Goal: Check status: Check status

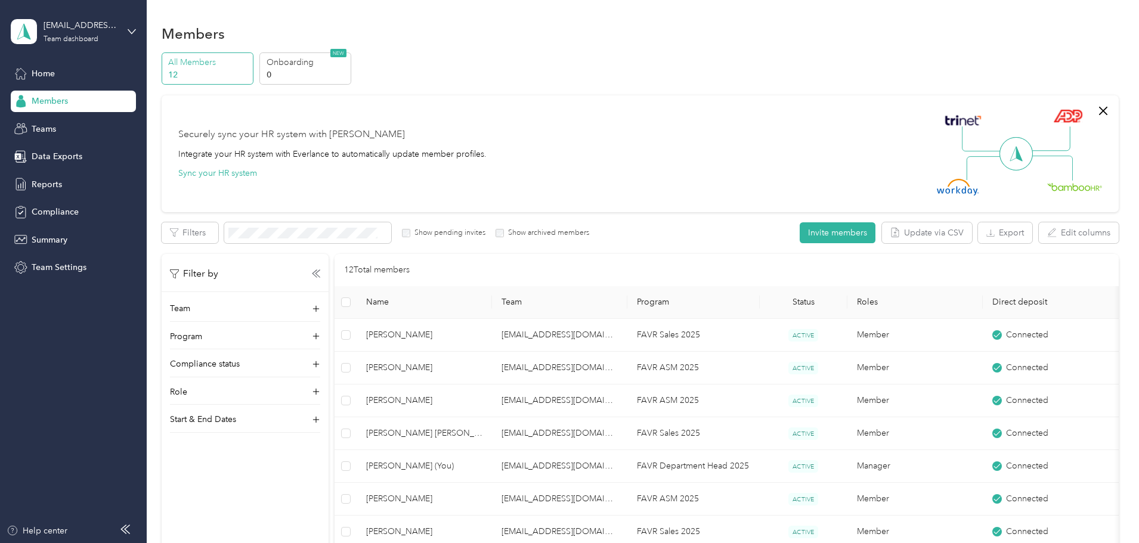
scroll to position [238, 0]
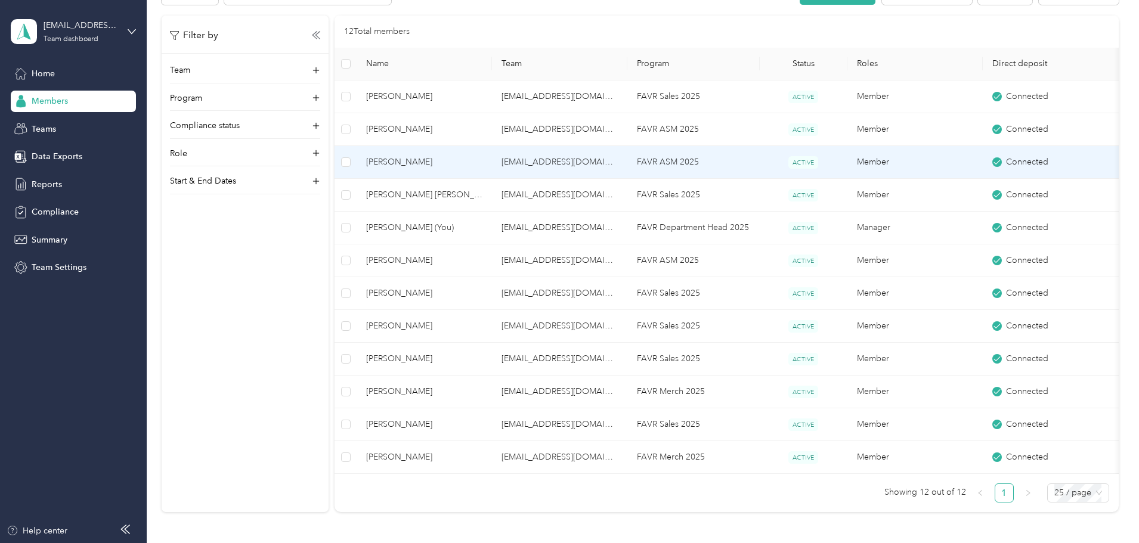
click at [482, 166] on span "[PERSON_NAME]" at bounding box center [424, 162] width 116 height 13
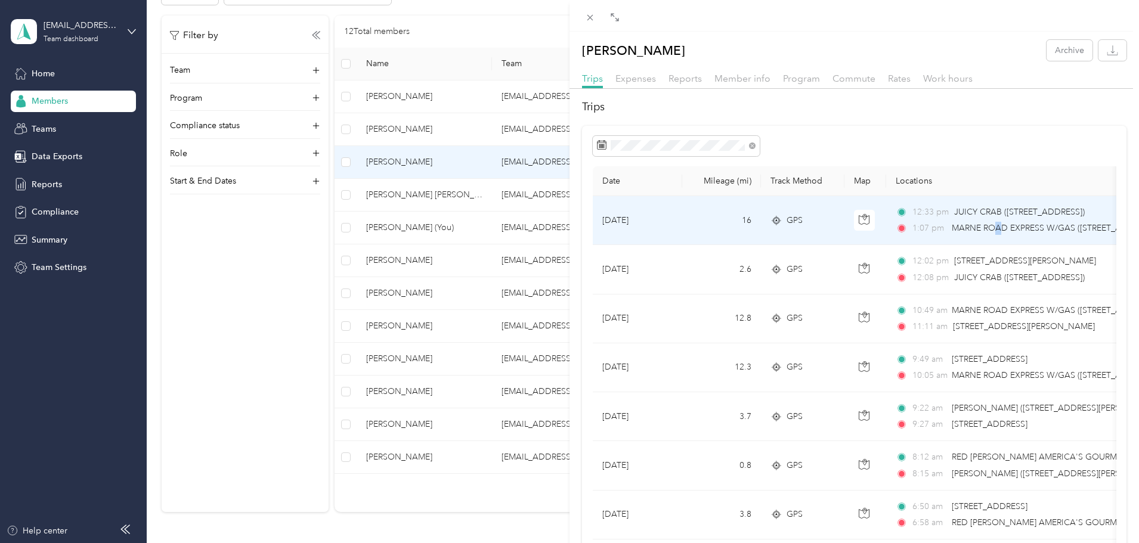
click at [999, 231] on span "MARNE ROAD EXPRESS W/GAS ([STREET_ADDRESS][PERSON_NAME])" at bounding box center [1088, 228] width 272 height 10
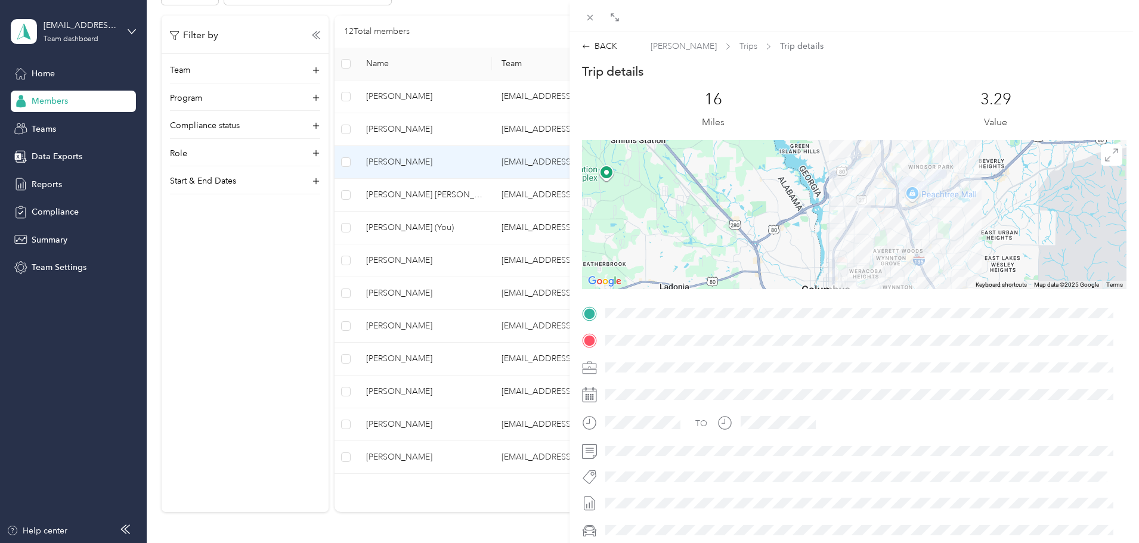
drag, startPoint x: 870, startPoint y: 198, endPoint x: 857, endPoint y: 264, distance: 67.5
click at [857, 264] on div at bounding box center [854, 214] width 544 height 149
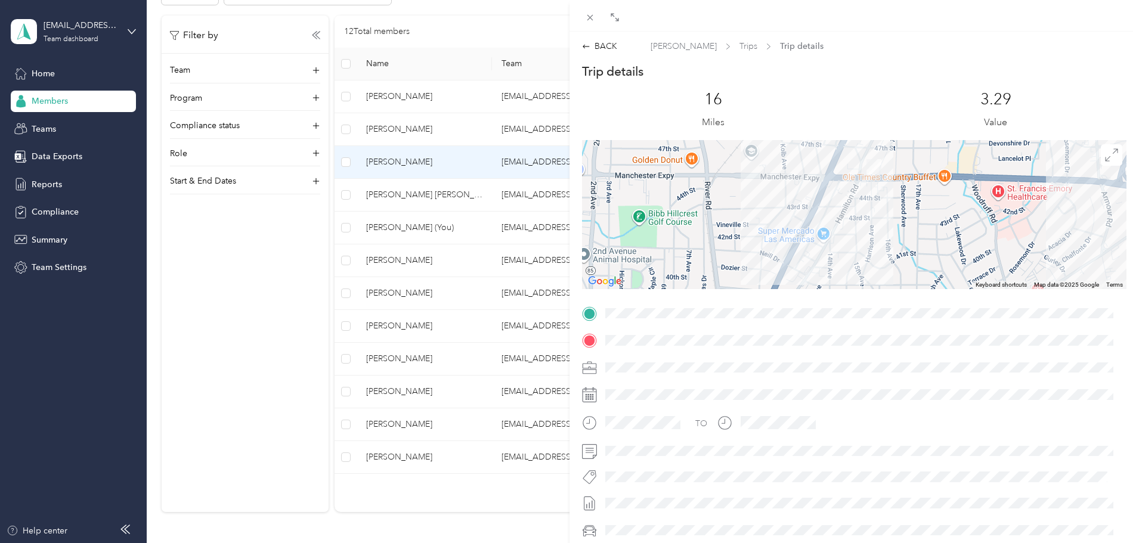
drag, startPoint x: 860, startPoint y: 194, endPoint x: 863, endPoint y: 261, distance: 66.2
click at [863, 261] on div at bounding box center [854, 214] width 544 height 149
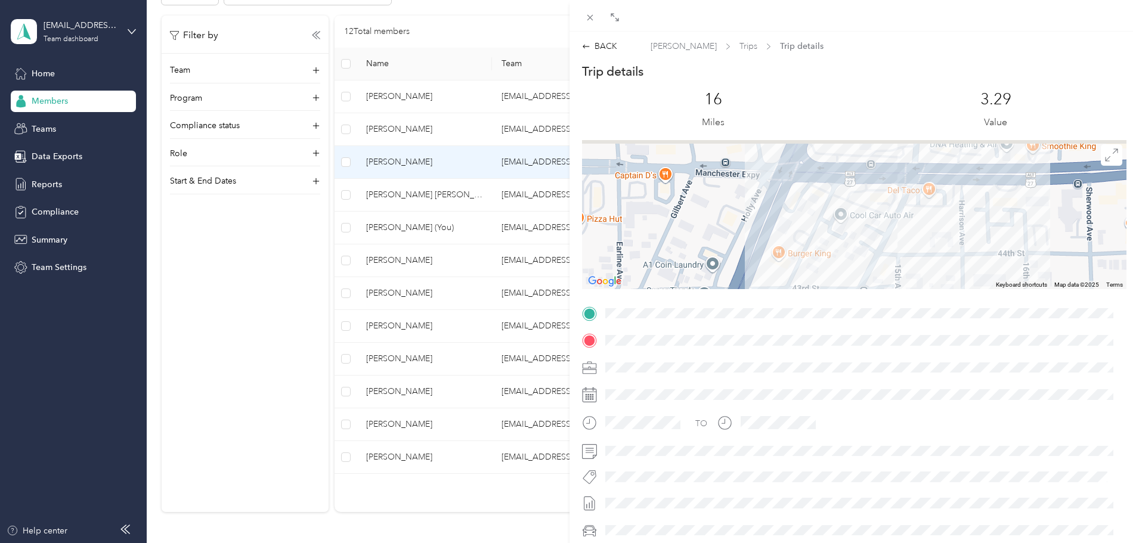
drag, startPoint x: 922, startPoint y: 152, endPoint x: 922, endPoint y: 228, distance: 75.7
click at [922, 228] on div at bounding box center [854, 214] width 544 height 149
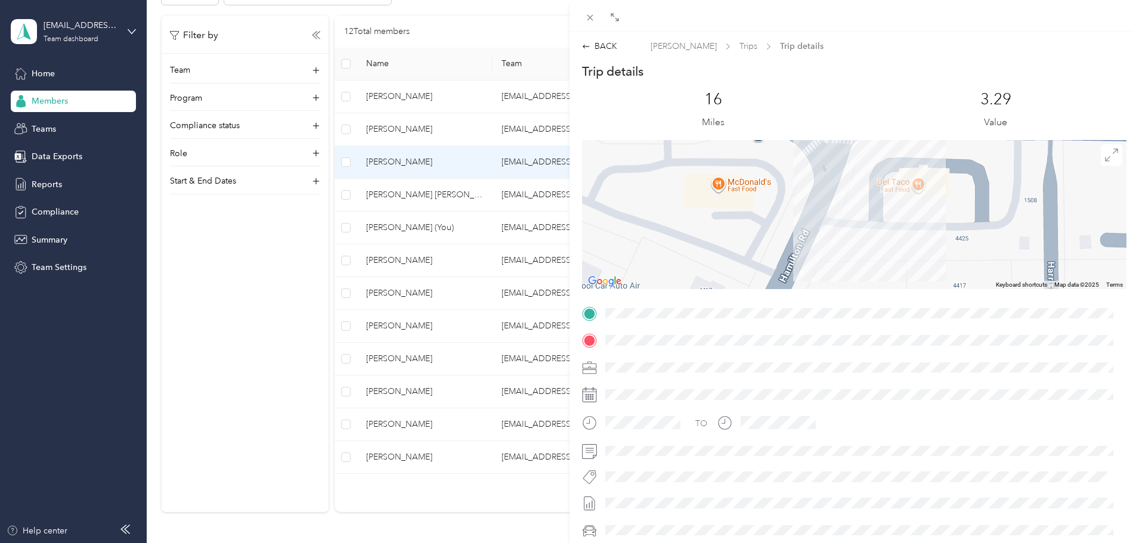
click at [519, 253] on div "BACK [PERSON_NAME] Trips Trip details Trip details This trip cannot be edited b…" at bounding box center [569, 271] width 1139 height 543
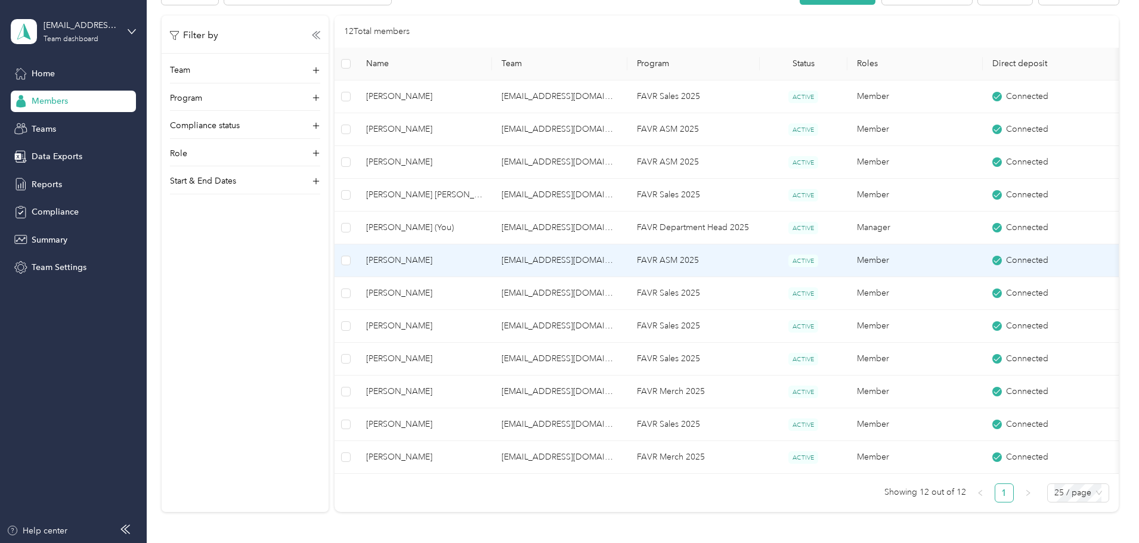
click at [482, 259] on span "[PERSON_NAME]" at bounding box center [424, 260] width 116 height 13
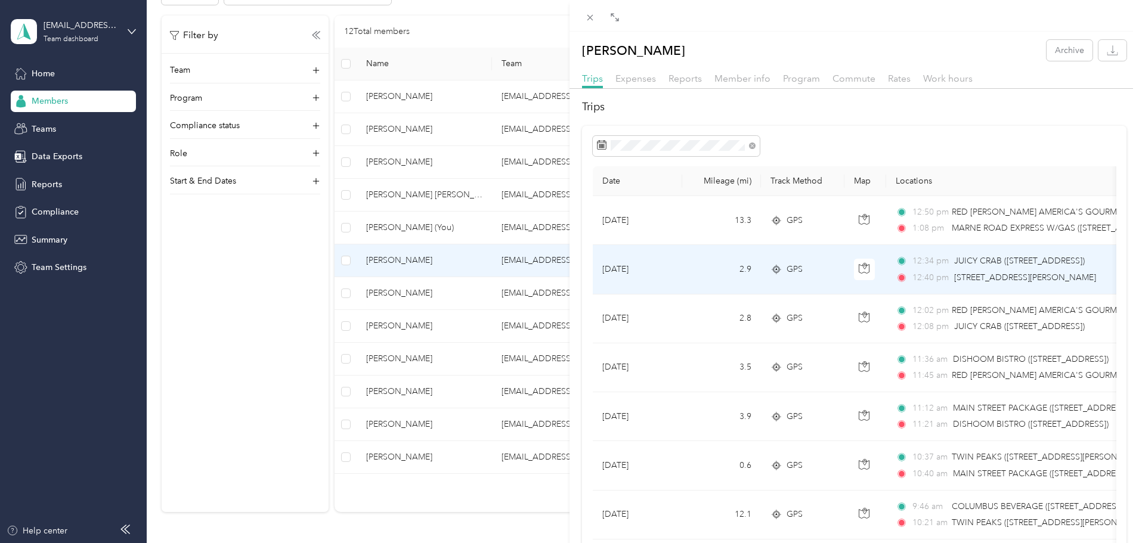
click at [834, 271] on div "GPS" at bounding box center [802, 269] width 64 height 13
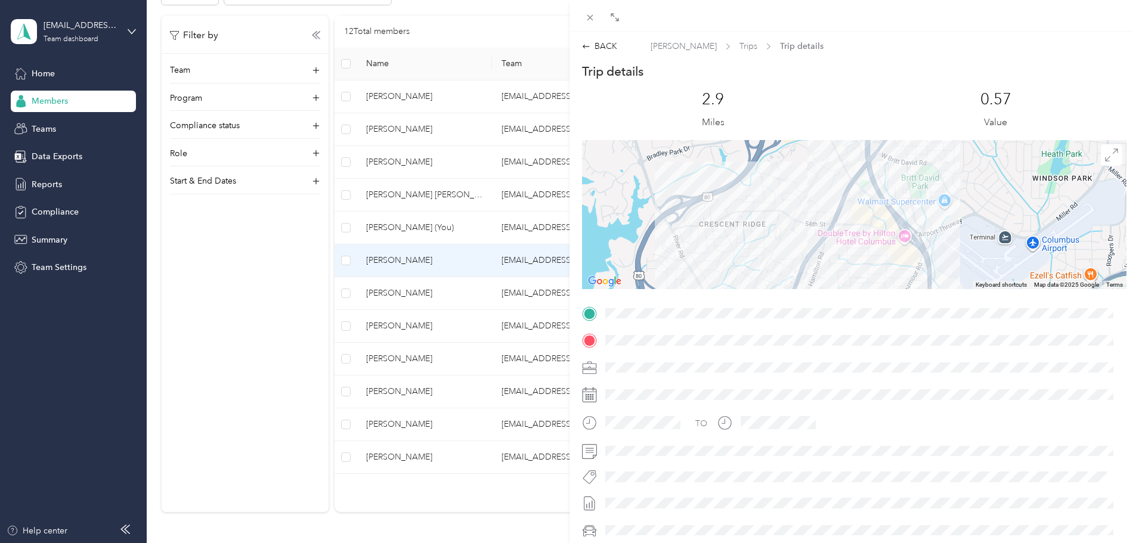
drag, startPoint x: 861, startPoint y: 257, endPoint x: 868, endPoint y: 156, distance: 101.6
click at [868, 156] on div at bounding box center [854, 214] width 544 height 149
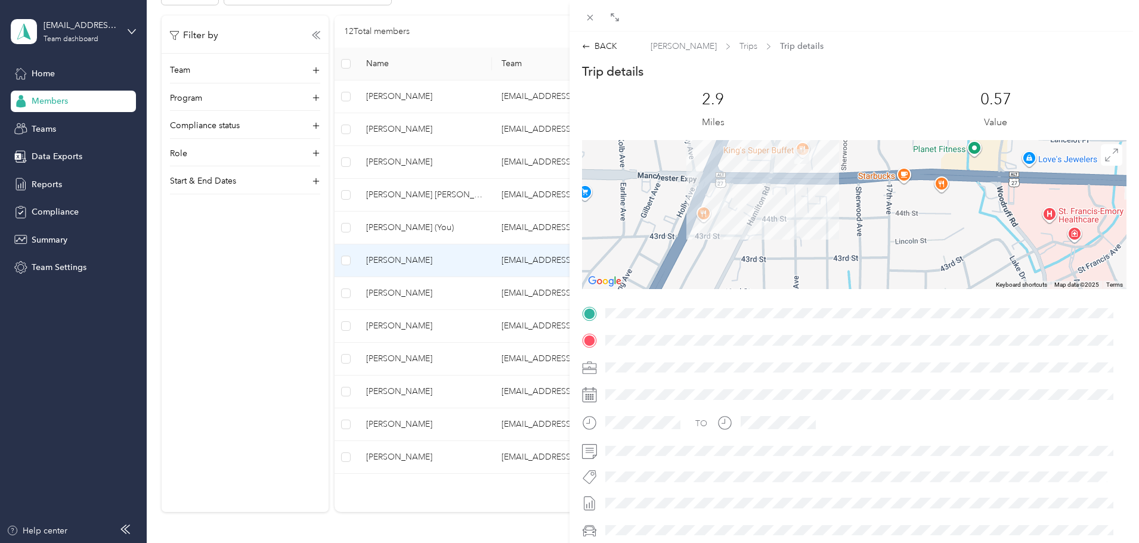
drag, startPoint x: 810, startPoint y: 194, endPoint x: 811, endPoint y: 237, distance: 42.9
click at [811, 237] on div at bounding box center [854, 214] width 544 height 149
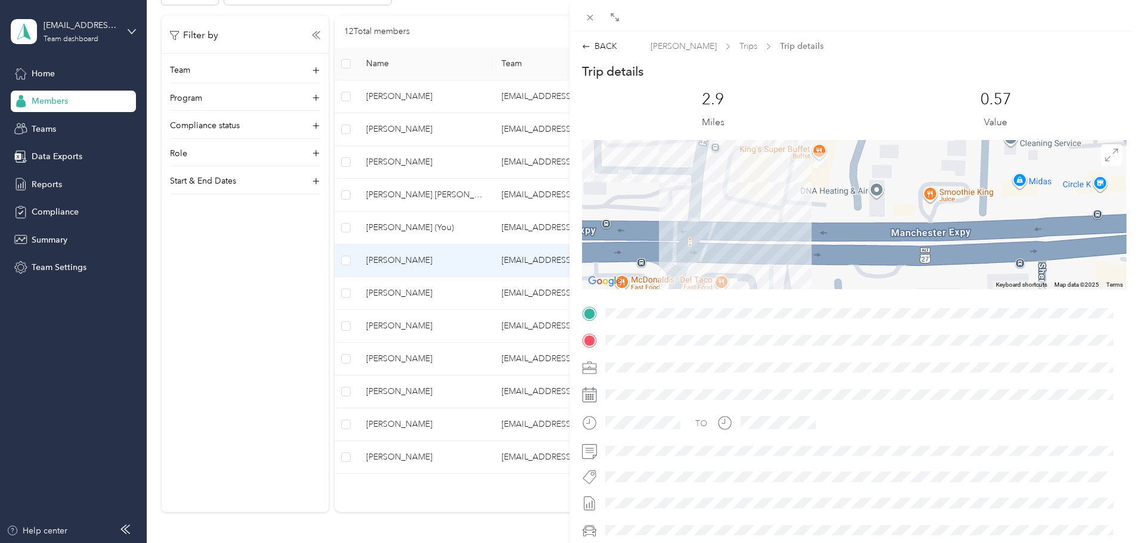
drag, startPoint x: 790, startPoint y: 240, endPoint x: 843, endPoint y: 185, distance: 76.3
click at [843, 185] on div at bounding box center [854, 214] width 544 height 149
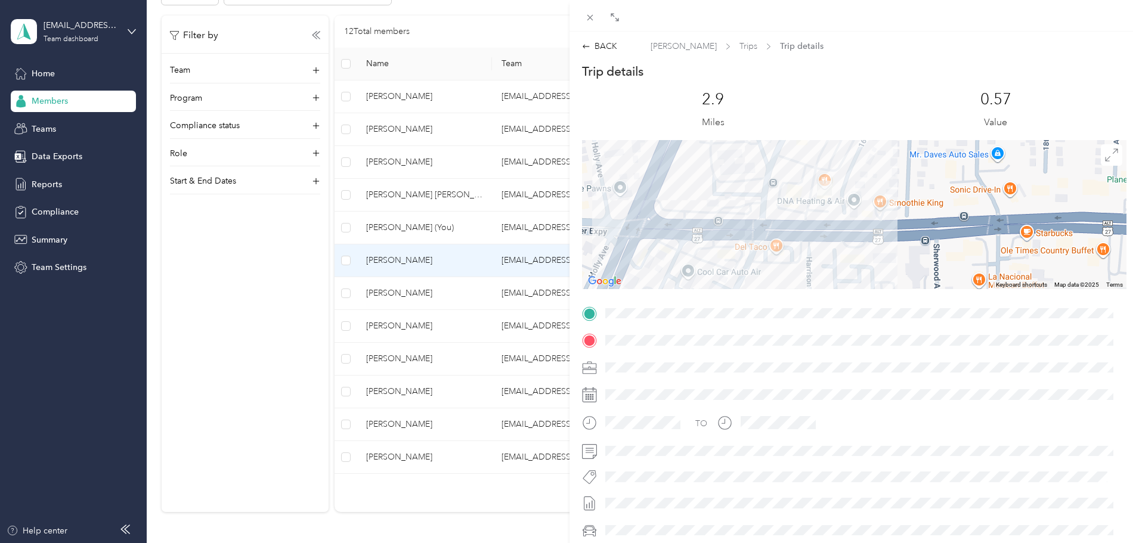
drag, startPoint x: 828, startPoint y: 219, endPoint x: 828, endPoint y: 230, distance: 10.7
click at [828, 230] on div at bounding box center [854, 214] width 544 height 149
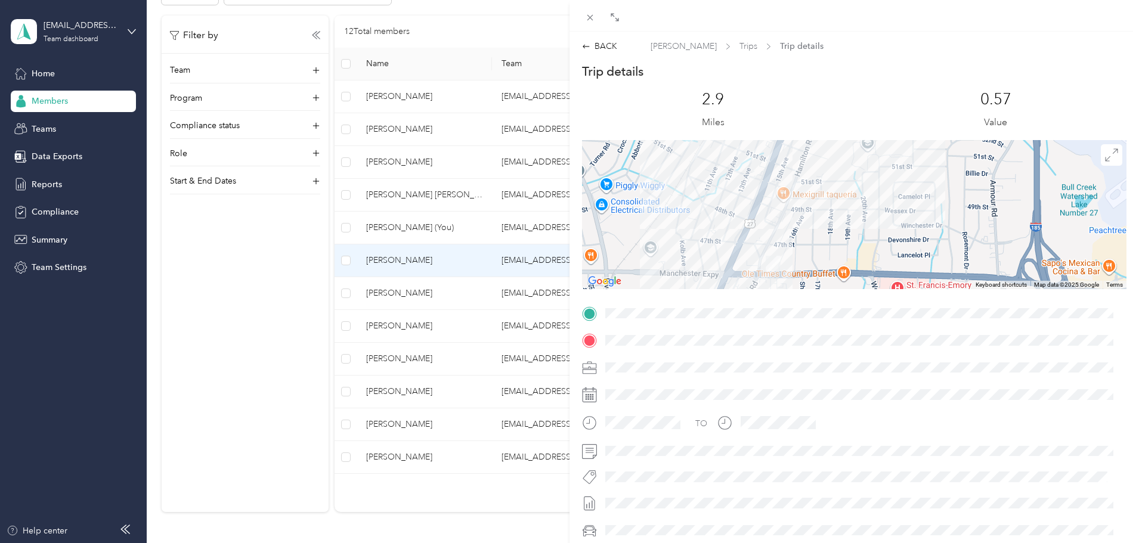
drag, startPoint x: 819, startPoint y: 149, endPoint x: 804, endPoint y: 224, distance: 76.0
click at [804, 224] on div at bounding box center [854, 214] width 544 height 149
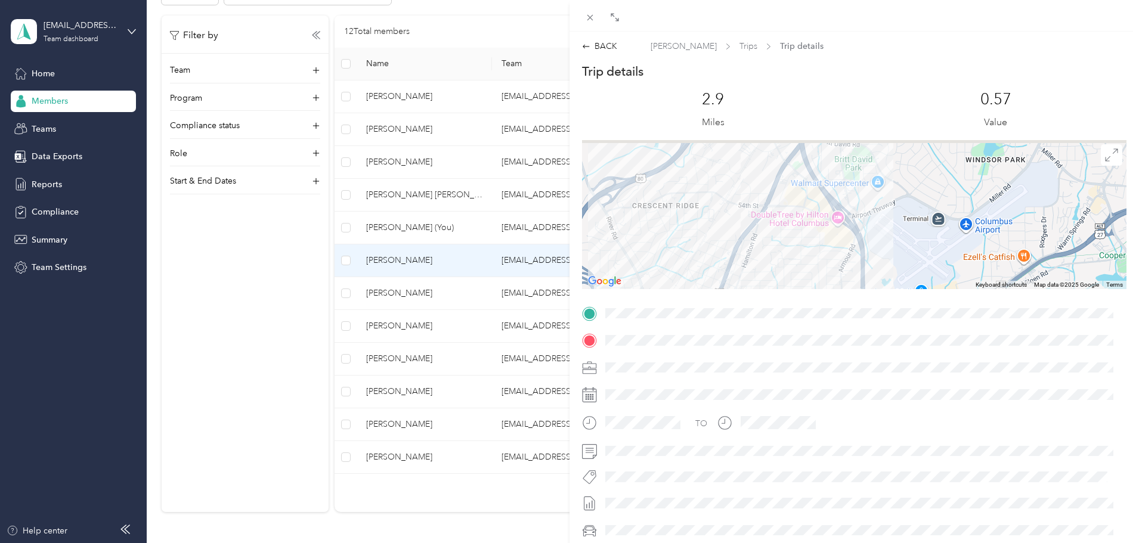
drag, startPoint x: 873, startPoint y: 247, endPoint x: 858, endPoint y: 268, distance: 25.5
click at [858, 268] on div at bounding box center [854, 214] width 544 height 149
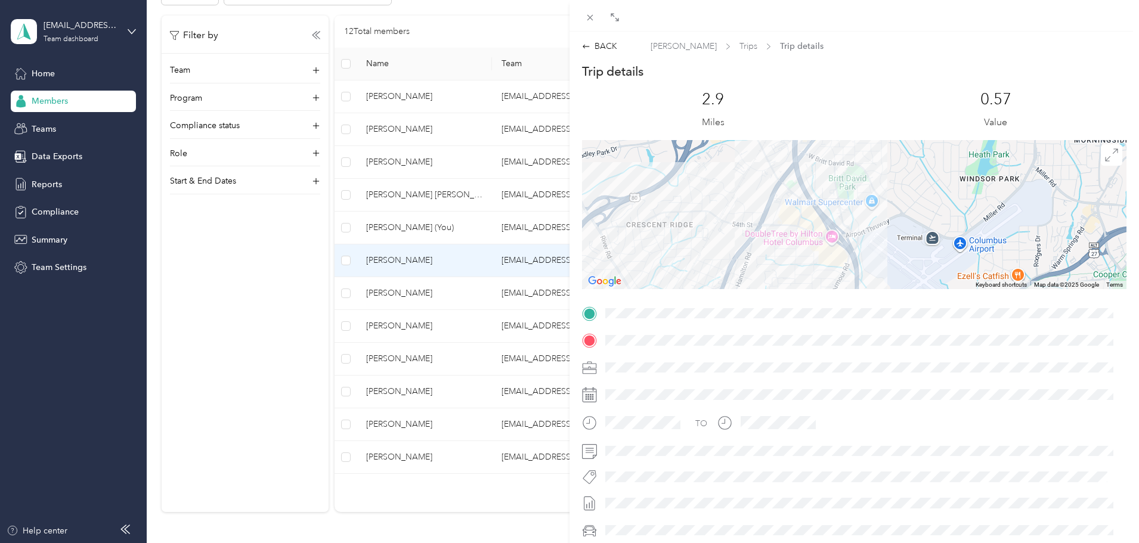
drag, startPoint x: 860, startPoint y: 197, endPoint x: 840, endPoint y: 275, distance: 81.1
click at [840, 275] on div at bounding box center [854, 214] width 544 height 149
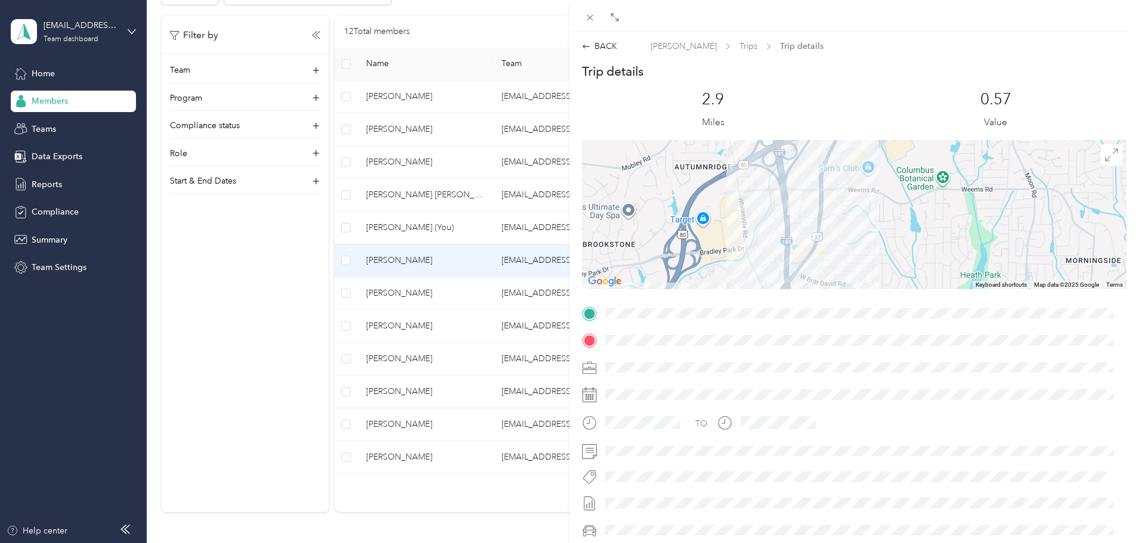
drag, startPoint x: 825, startPoint y: 181, endPoint x: 837, endPoint y: 220, distance: 40.7
click at [837, 220] on div at bounding box center [854, 214] width 544 height 149
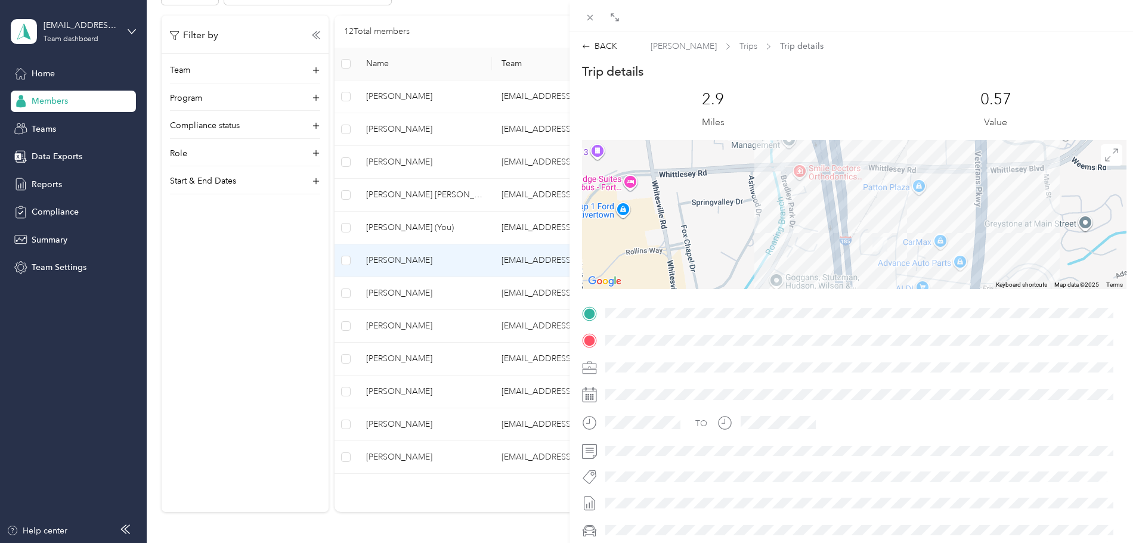
drag, startPoint x: 944, startPoint y: 212, endPoint x: 930, endPoint y: 241, distance: 32.5
click at [930, 241] on div at bounding box center [854, 214] width 544 height 149
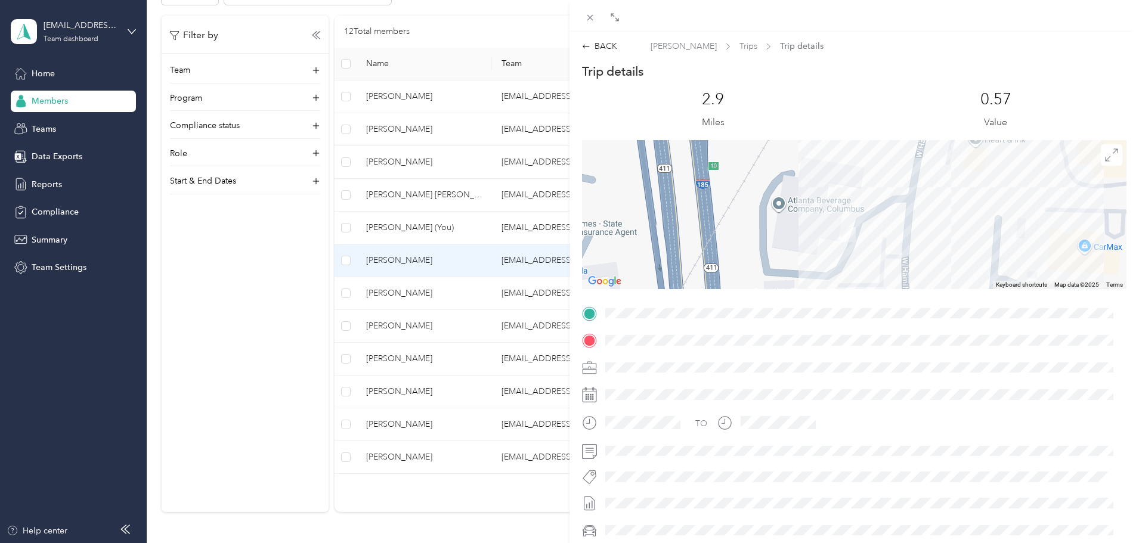
drag, startPoint x: 890, startPoint y: 250, endPoint x: 896, endPoint y: 160, distance: 90.3
click at [896, 160] on div at bounding box center [854, 214] width 544 height 149
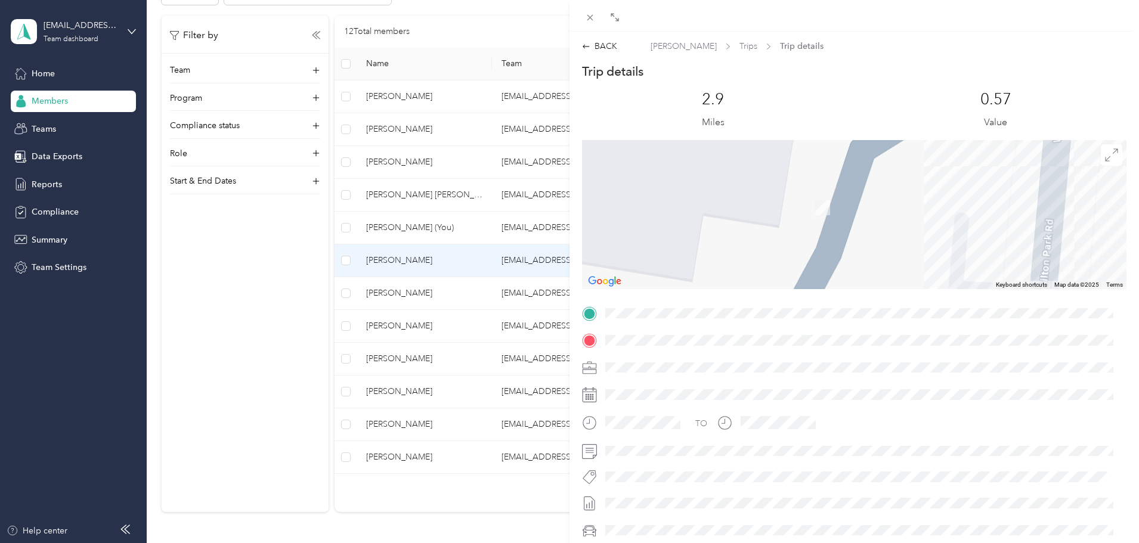
drag, startPoint x: 901, startPoint y: 184, endPoint x: 904, endPoint y: 275, distance: 91.3
click at [904, 275] on div at bounding box center [854, 214] width 544 height 149
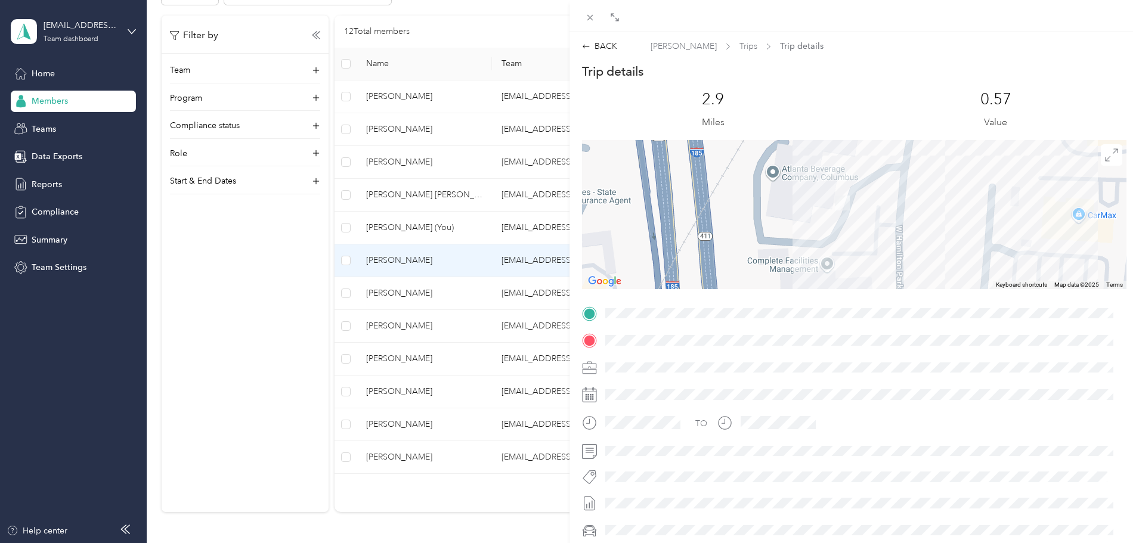
click at [594, 57] on div "BACK [PERSON_NAME] Trips Trip details Trip details This trip cannot be edited b…" at bounding box center [853, 317] width 569 height 554
click at [593, 50] on div "BACK" at bounding box center [599, 46] width 35 height 13
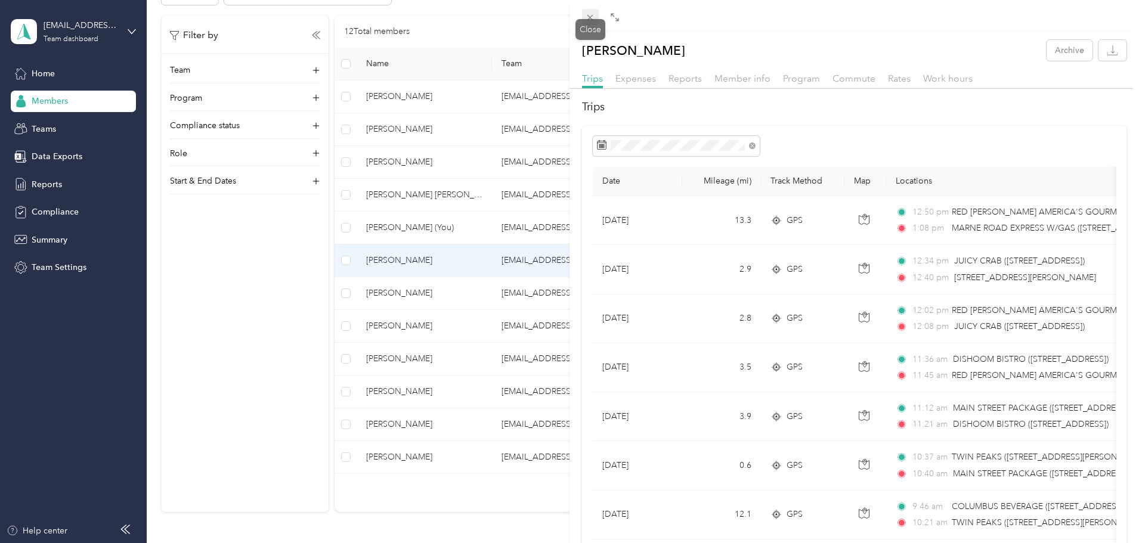
click at [595, 16] on icon at bounding box center [590, 18] width 10 height 10
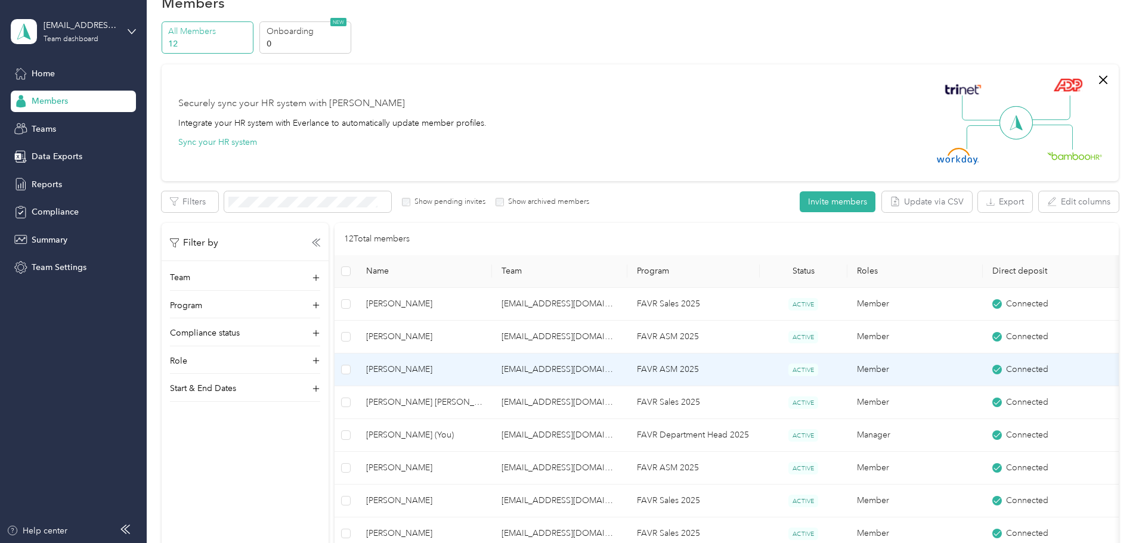
scroll to position [119, 0]
